Goal: Task Accomplishment & Management: Manage account settings

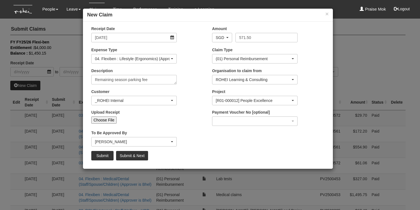
select select "50"
select select "144"
select select "14"
select select "397"
select select "1221"
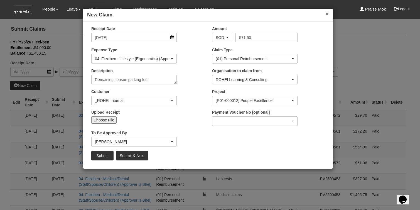
click at [328, 14] on button "×" at bounding box center [327, 14] width 3 height 6
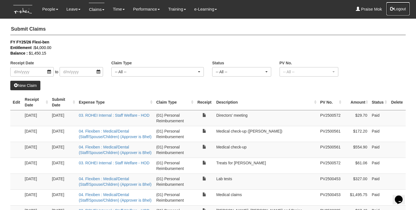
click at [402, 9] on button "Logout" at bounding box center [398, 8] width 24 height 13
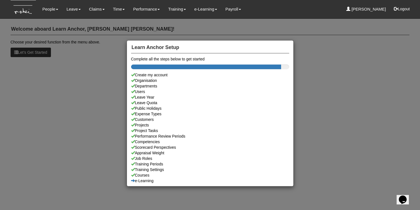
click at [49, 9] on div "Learn Anchor Setup Complete all the steps below to get started Create my accoun…" at bounding box center [210, 105] width 420 height 210
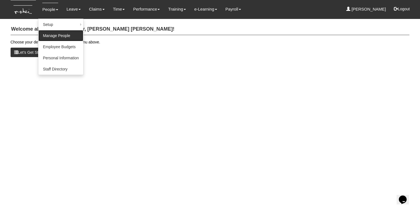
click at [52, 35] on link "Manage People" at bounding box center [60, 35] width 45 height 11
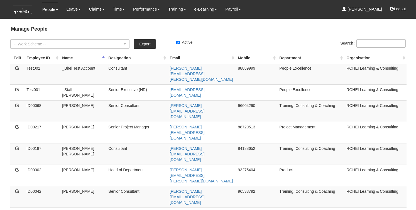
select select "50"
click at [373, 45] on input "Search:" at bounding box center [381, 43] width 49 height 8
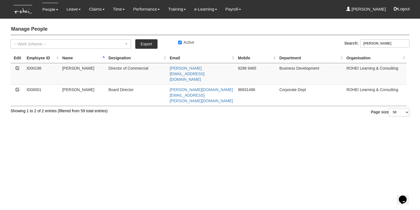
click at [247, 84] on td "96931496" at bounding box center [257, 94] width 42 height 21
copy td "96931496"
click at [372, 43] on input "rachel" at bounding box center [384, 43] width 49 height 8
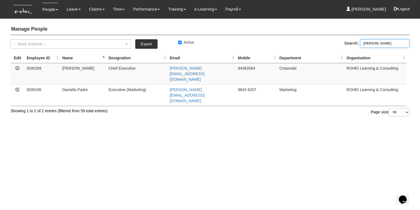
type input "[PERSON_NAME]"
click at [18, 68] on icon at bounding box center [18, 68] width 4 height 4
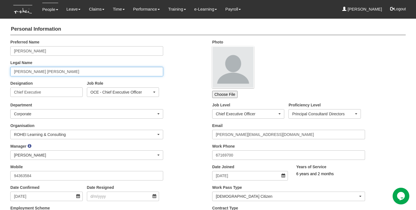
drag, startPoint x: 57, startPoint y: 71, endPoint x: 1, endPoint y: 67, distance: 56.7
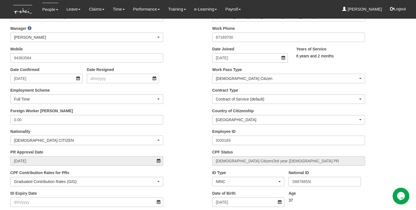
scroll to position [139, 0]
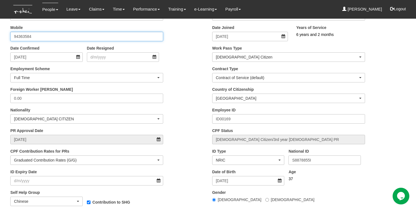
click at [21, 38] on input "94363584" at bounding box center [86, 36] width 153 height 9
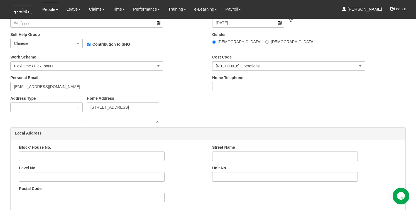
scroll to position [365, 0]
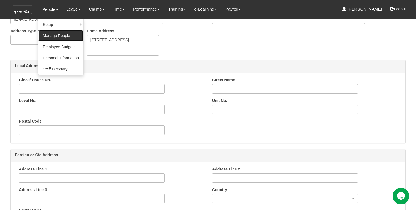
click at [54, 36] on link "Manage People" at bounding box center [60, 35] width 45 height 11
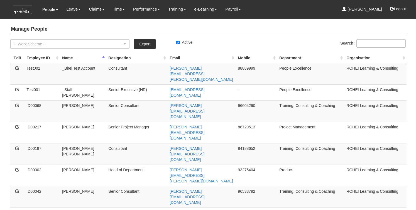
select select "50"
click at [382, 44] on input "Search:" at bounding box center [381, 43] width 49 height 8
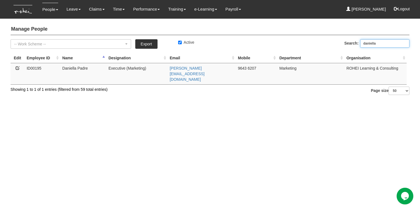
type input "daniella"
click at [18, 68] on icon at bounding box center [18, 68] width 4 height 4
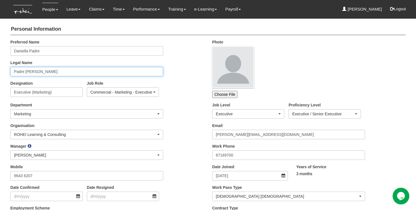
drag, startPoint x: 53, startPoint y: 70, endPoint x: 1, endPoint y: 65, distance: 52.7
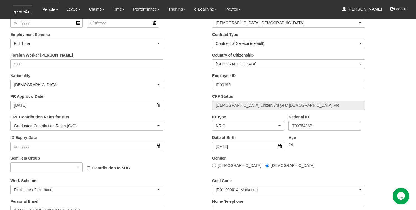
scroll to position [178, 0]
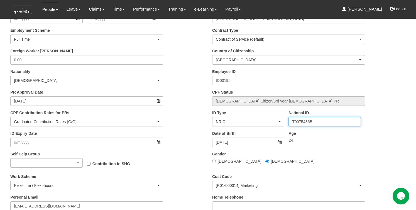
drag, startPoint x: 303, startPoint y: 121, endPoint x: 312, endPoint y: 122, distance: 9.0
click at [312, 122] on input "T0075436B" at bounding box center [325, 121] width 72 height 9
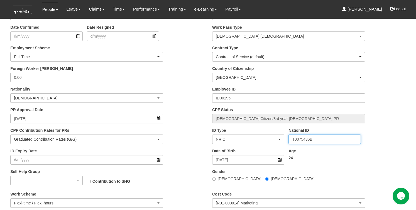
scroll to position [133, 0]
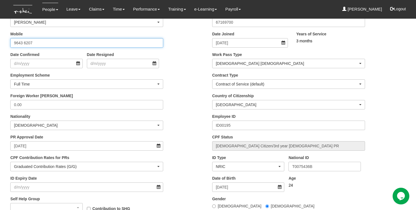
drag, startPoint x: 33, startPoint y: 43, endPoint x: 6, endPoint y: 42, distance: 27.3
click at [6, 42] on div "Mobile 9643 6207" at bounding box center [86, 39] width 161 height 16
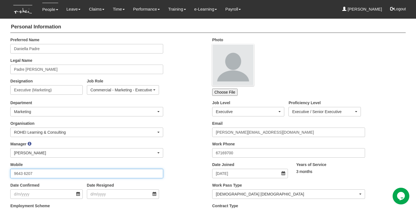
scroll to position [0, 0]
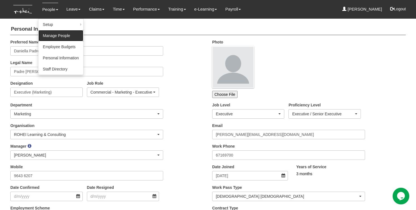
click at [57, 34] on link "Manage People" at bounding box center [60, 35] width 45 height 11
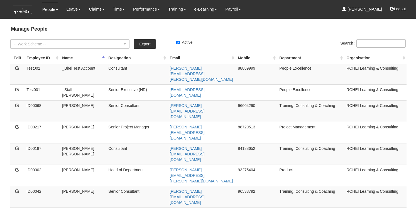
select select "50"
click at [383, 43] on input "Search:" at bounding box center [381, 43] width 49 height 8
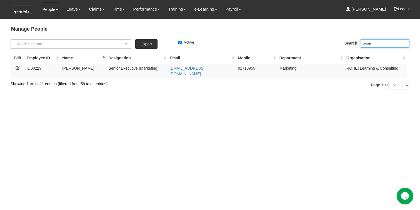
type input "xuan"
click at [17, 67] on icon at bounding box center [18, 68] width 4 height 4
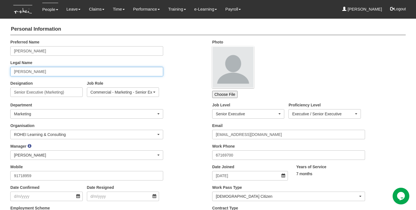
drag, startPoint x: 41, startPoint y: 72, endPoint x: 9, endPoint y: 67, distance: 33.0
click at [9, 67] on div "Legal Name Goh Yan Xuan" at bounding box center [86, 68] width 161 height 16
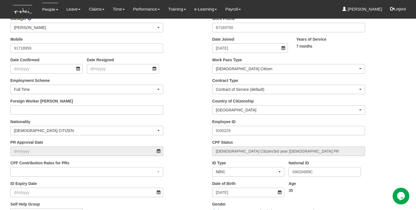
scroll to position [130, 0]
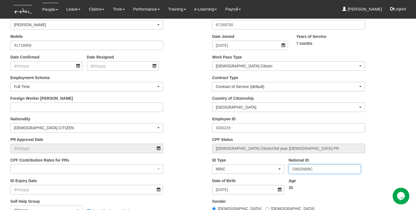
drag, startPoint x: 302, startPoint y: 170, endPoint x: 313, endPoint y: 170, distance: 10.6
click at [313, 170] on input "S9020689C" at bounding box center [325, 168] width 72 height 9
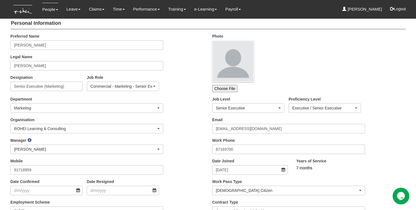
scroll to position [6, 0]
click at [19, 169] on input "91718959" at bounding box center [86, 169] width 153 height 9
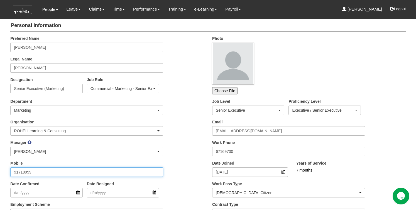
scroll to position [0, 0]
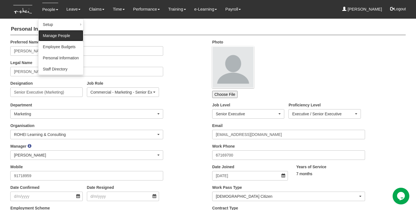
click at [53, 36] on link "Manage People" at bounding box center [60, 35] width 45 height 11
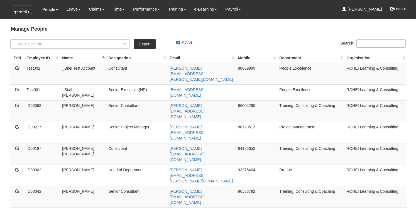
select select "50"
click at [374, 45] on input "Search:" at bounding box center [381, 43] width 49 height 8
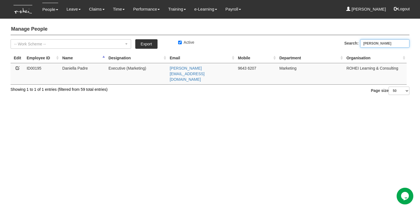
type input "[PERSON_NAME]"
click at [17, 68] on icon at bounding box center [18, 68] width 4 height 4
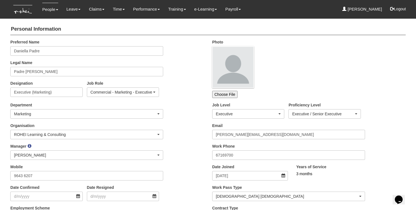
click at [8, 68] on div "Legal Name Padre [PERSON_NAME]" at bounding box center [86, 68] width 161 height 16
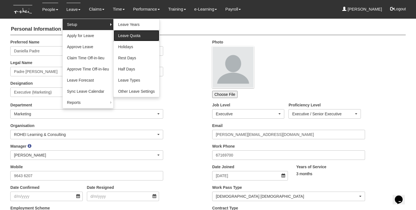
click at [131, 36] on link "Leave Quota" at bounding box center [137, 35] width 46 height 11
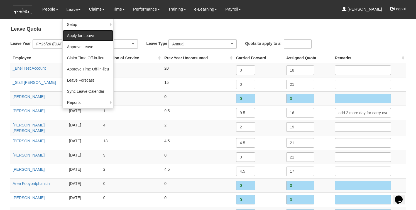
click at [78, 36] on link "Apply for Leave" at bounding box center [88, 35] width 51 height 11
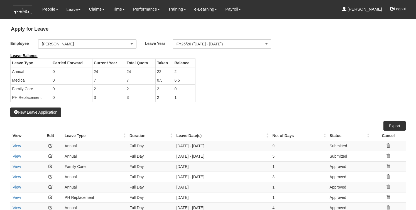
select select "50"
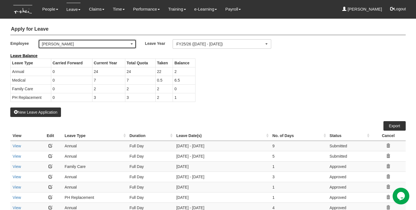
click at [74, 43] on div "[PERSON_NAME]" at bounding box center [86, 44] width 88 height 6
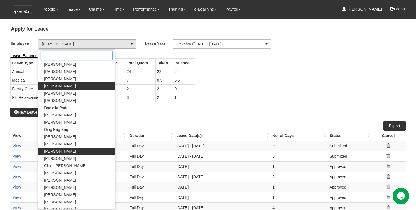
scroll to position [108, 0]
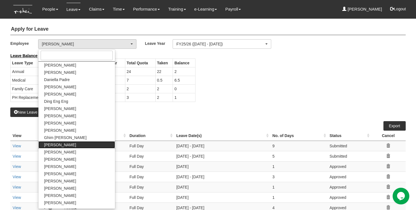
click at [60, 146] on span "[PERSON_NAME]" at bounding box center [60, 145] width 32 height 6
select select "8e3fb8a9-5938-438b-acea-6a2815a34576"
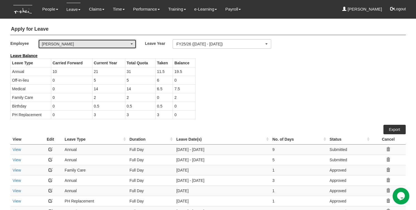
select select "50"
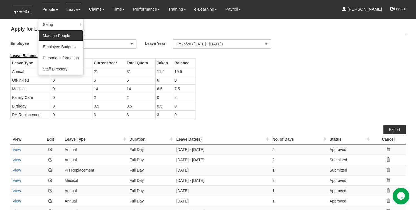
click at [57, 31] on link "Manage People" at bounding box center [60, 35] width 45 height 11
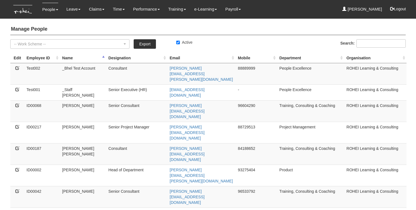
select select "50"
click at [369, 43] on input "Search:" at bounding box center [381, 43] width 49 height 8
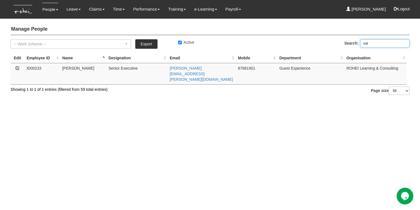
type input "val"
click at [18, 67] on icon at bounding box center [18, 68] width 4 height 4
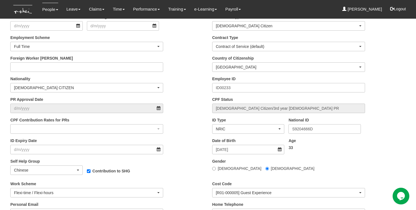
scroll to position [198, 0]
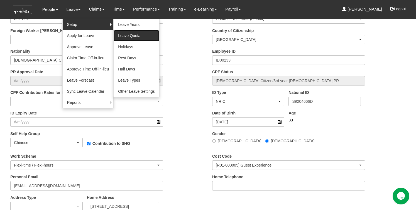
click at [145, 36] on link "Leave Quota" at bounding box center [137, 35] width 46 height 11
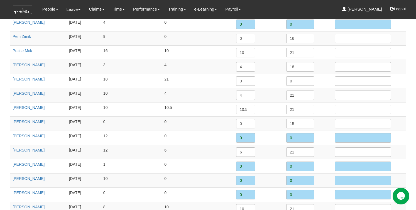
scroll to position [782, 0]
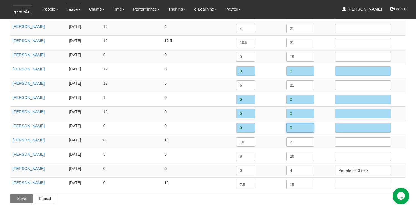
click at [294, 125] on input "0" at bounding box center [300, 127] width 28 height 9
type input "11.5"
click at [338, 126] on input "text" at bounding box center [363, 127] width 56 height 9
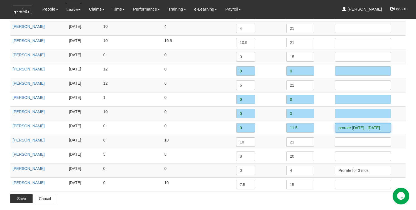
scroll to position [0, 13]
type input "prorate July 2025 - March 2026"
click at [21, 197] on input "Save" at bounding box center [21, 198] width 22 height 9
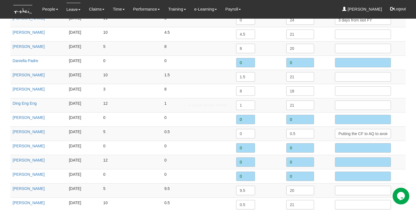
scroll to position [0, 0]
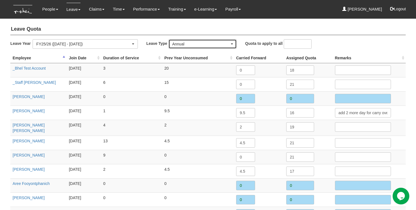
click at [191, 42] on div "Annual" at bounding box center [201, 44] width 58 height 6
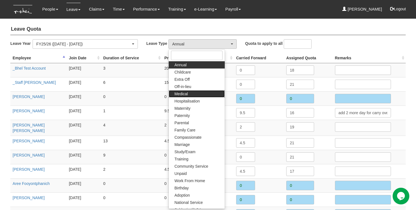
click at [189, 95] on link "Medical" at bounding box center [197, 93] width 56 height 7
select select "4"
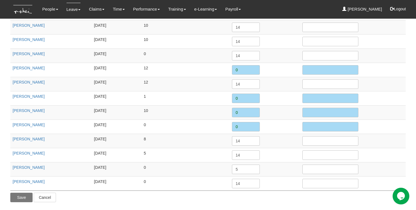
scroll to position [782, 0]
click at [240, 126] on input "0" at bounding box center [246, 125] width 28 height 9
type input "14"
click at [179, 155] on td "5" at bounding box center [185, 154] width 88 height 14
click at [17, 199] on input "Save" at bounding box center [21, 196] width 22 height 9
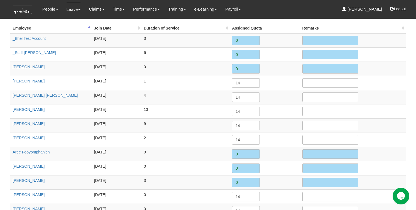
scroll to position [0, 0]
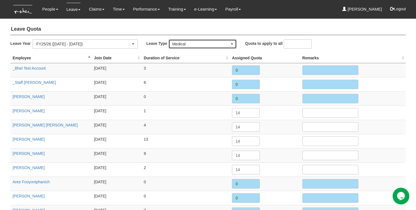
click at [187, 42] on div "Medical" at bounding box center [201, 44] width 58 height 6
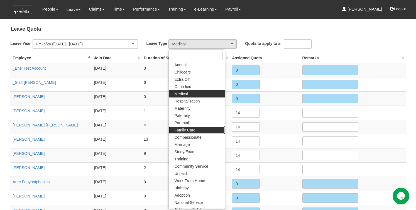
click at [196, 128] on link "Family Care" at bounding box center [197, 129] width 56 height 7
select select "9"
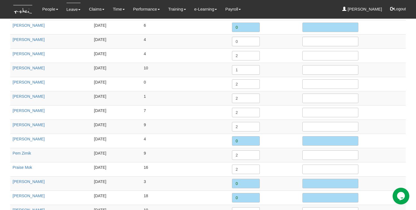
scroll to position [782, 0]
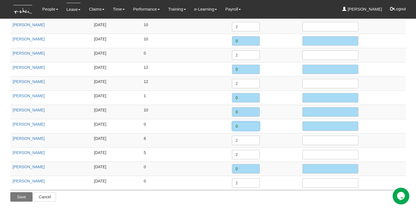
drag, startPoint x: 242, startPoint y: 126, endPoint x: 223, endPoint y: 124, distance: 18.9
click at [223, 124] on tr "Valerie Chui 1/7/2025 0 0" at bounding box center [207, 126] width 395 height 14
type input "2"
click at [218, 138] on td "8" at bounding box center [185, 140] width 88 height 14
click at [21, 197] on input "Save" at bounding box center [21, 196] width 22 height 9
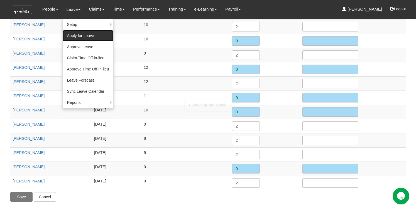
click at [77, 33] on link "Apply for Leave" at bounding box center [88, 35] width 51 height 11
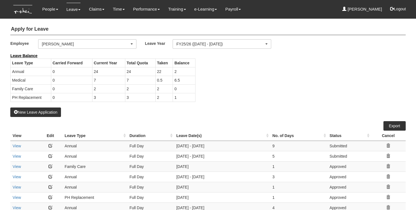
select select "50"
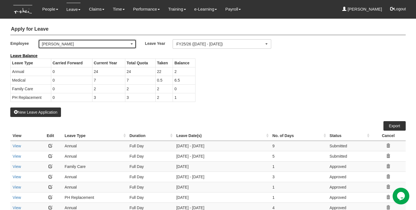
click at [80, 45] on div "[PERSON_NAME]" at bounding box center [86, 44] width 88 height 6
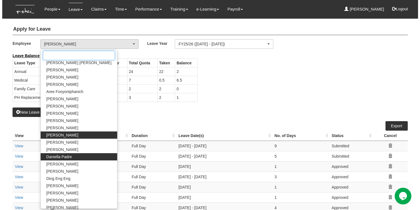
scroll to position [266, 0]
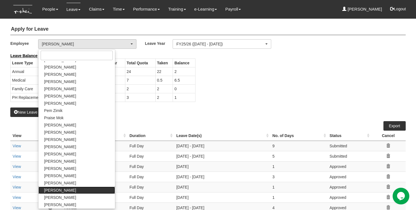
click at [56, 190] on span "[PERSON_NAME]" at bounding box center [60, 190] width 32 height 6
select select "df7a13c8-cd75-4da2-9b19-f6f478b78a1f"
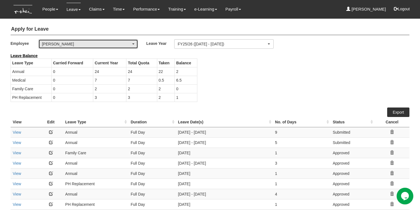
select select "50"
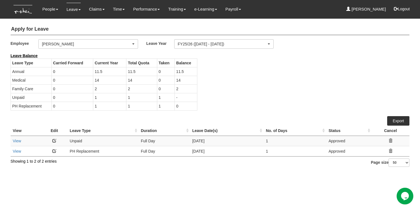
click at [28, 121] on div "View Edit Leave Type Duration Leave Date(s) No. of Days Status Cancel View Unpa…" at bounding box center [210, 106] width 399 height 99
click at [49, 9] on link "People" at bounding box center [50, 9] width 16 height 13
click at [261, 79] on div "Leave Balance Leave Type Carried Forward Current Year Total Quota Taken Balance…" at bounding box center [205, 84] width 399 height 63
